Goal: Browse casually

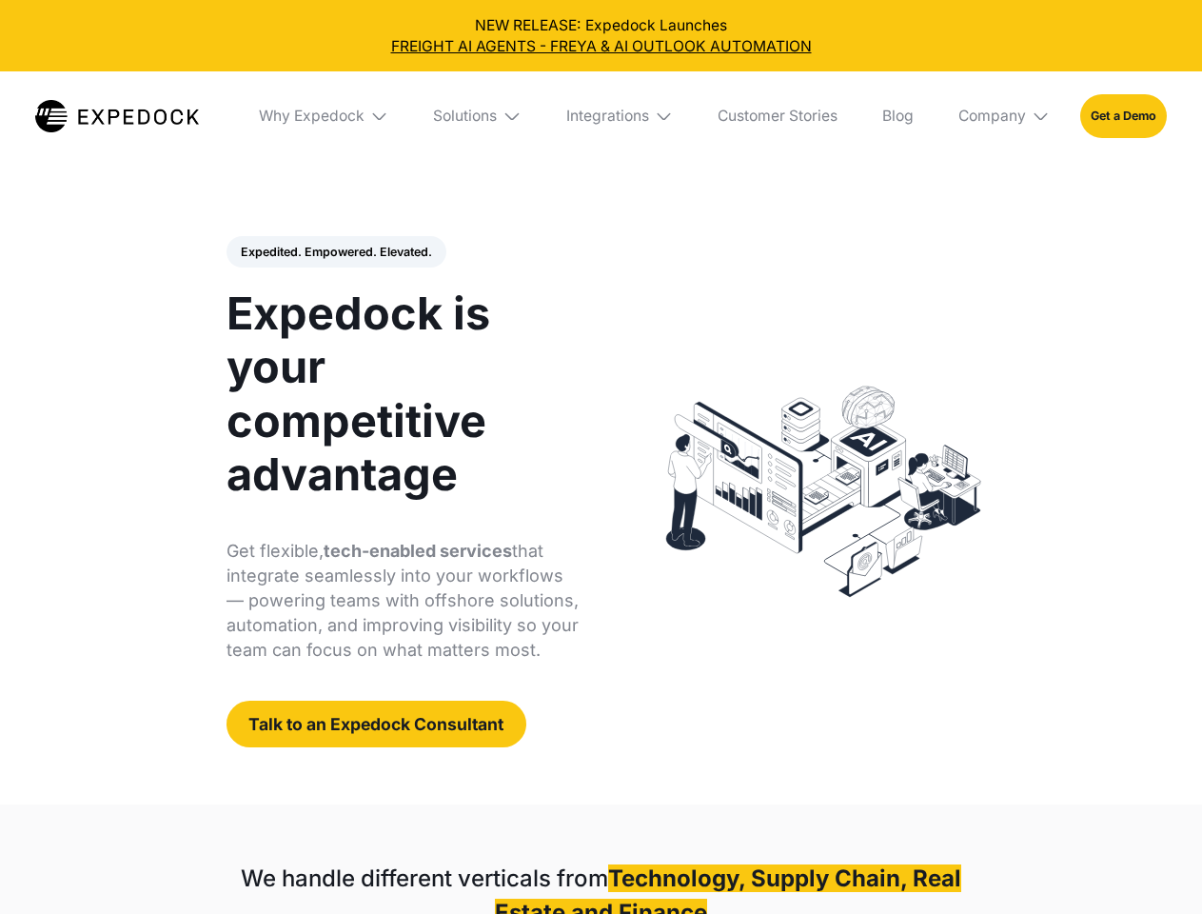
select select
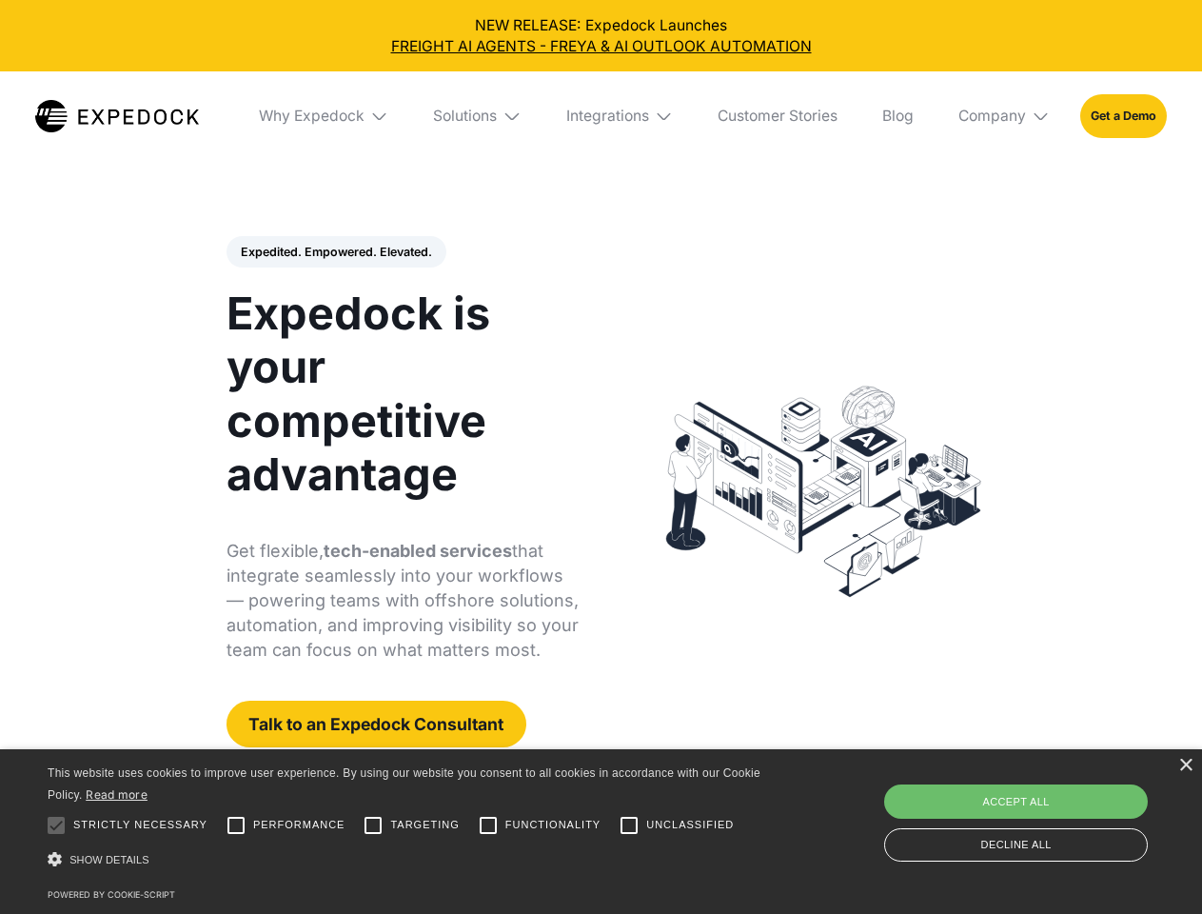
click at [601, 116] on div "Integrations" at bounding box center [607, 116] width 83 height 19
click at [325, 116] on div "Why Expedock" at bounding box center [296, 116] width 106 height 19
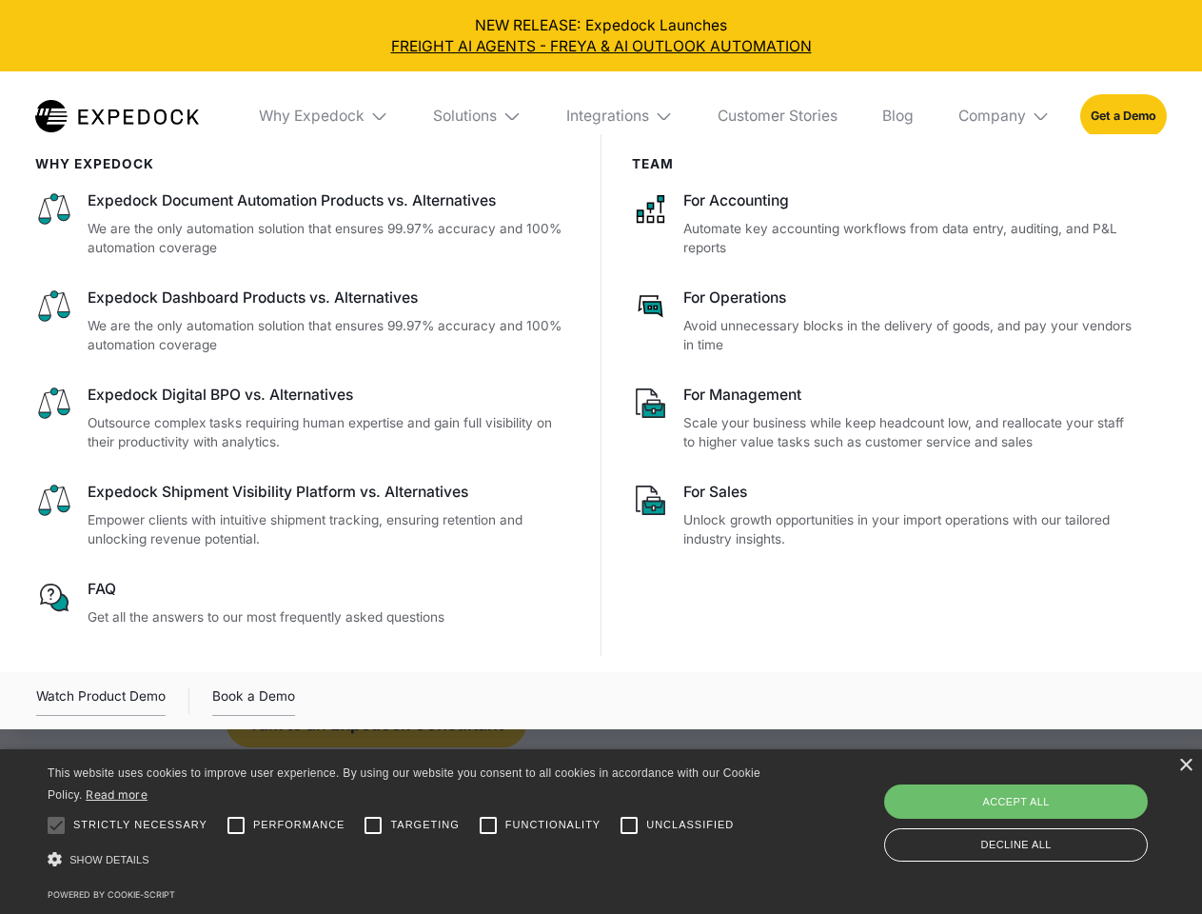
click at [479, 116] on div "Solutions" at bounding box center [465, 116] width 64 height 19
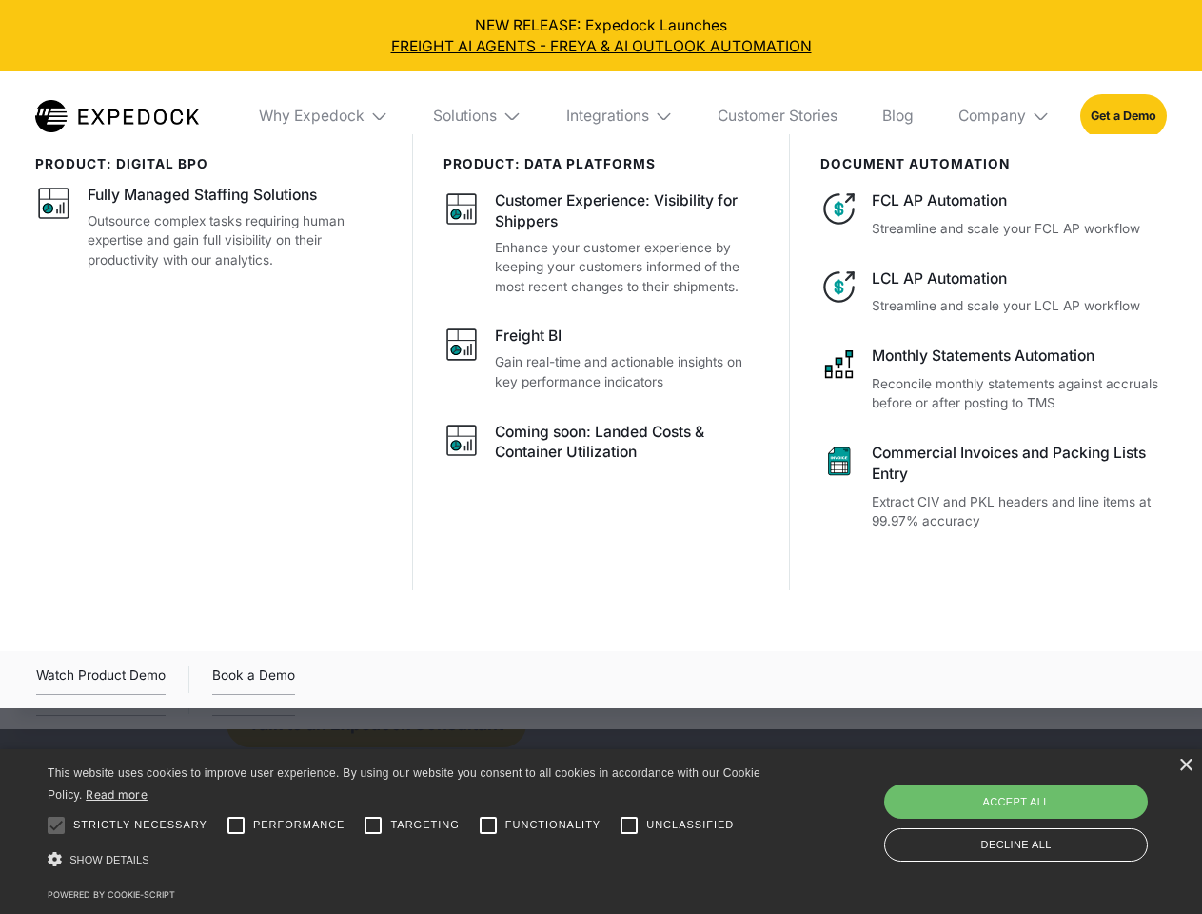
click at [621, 116] on div "Integrations" at bounding box center [607, 116] width 83 height 19
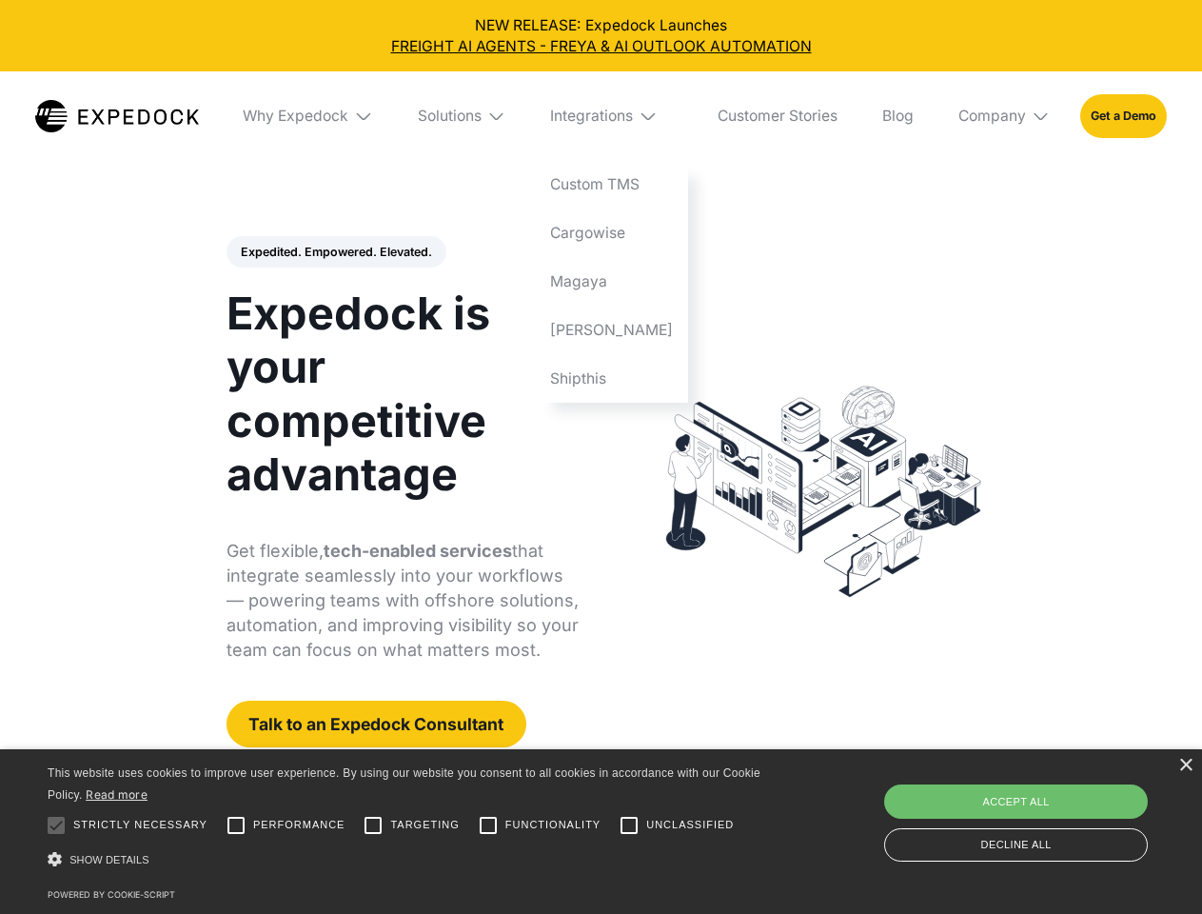
click at [1005, 116] on div "Company" at bounding box center [992, 116] width 68 height 19
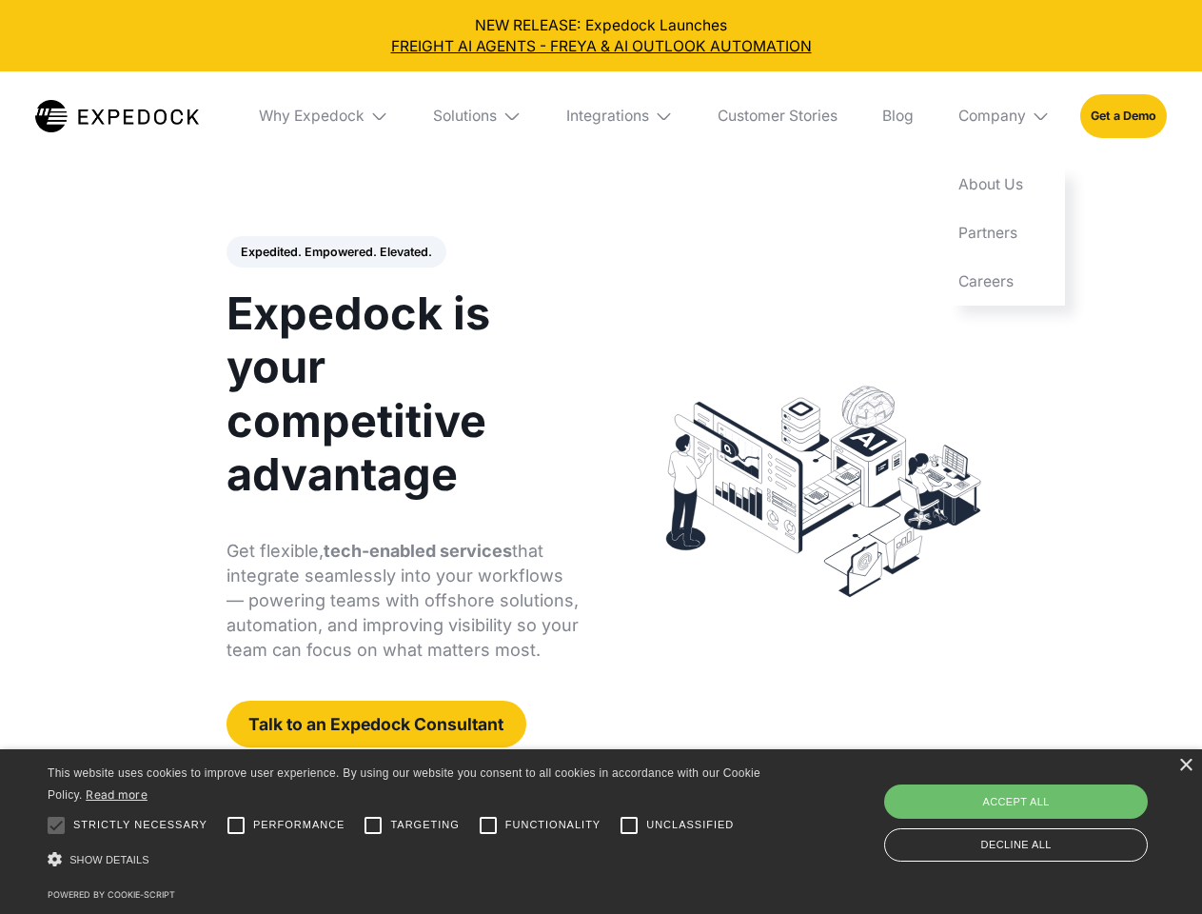
click at [335, 252] on div "Expedited. Empowered. Elevated. Automate Freight Document Extraction at 99.97% …" at bounding box center [403, 492] width 353 height 512
click at [56, 825] on div at bounding box center [56, 825] width 38 height 38
click at [236, 825] on input "Performance" at bounding box center [236, 825] width 38 height 38
checkbox input "true"
click at [373, 825] on input "Targeting" at bounding box center [373, 825] width 38 height 38
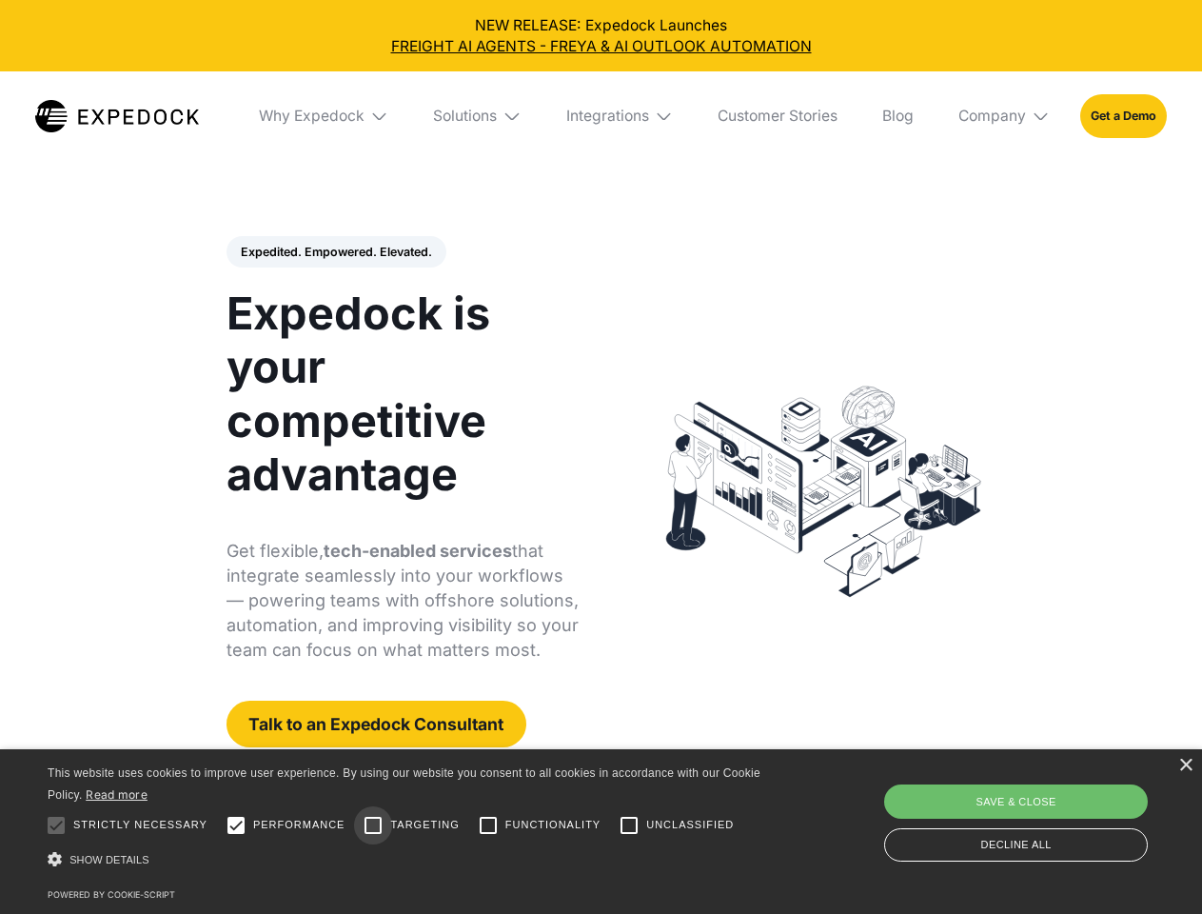
checkbox input "true"
click at [488, 825] on input "Functionality" at bounding box center [488, 825] width 38 height 38
checkbox input "true"
